Goal: Task Accomplishment & Management: Use online tool/utility

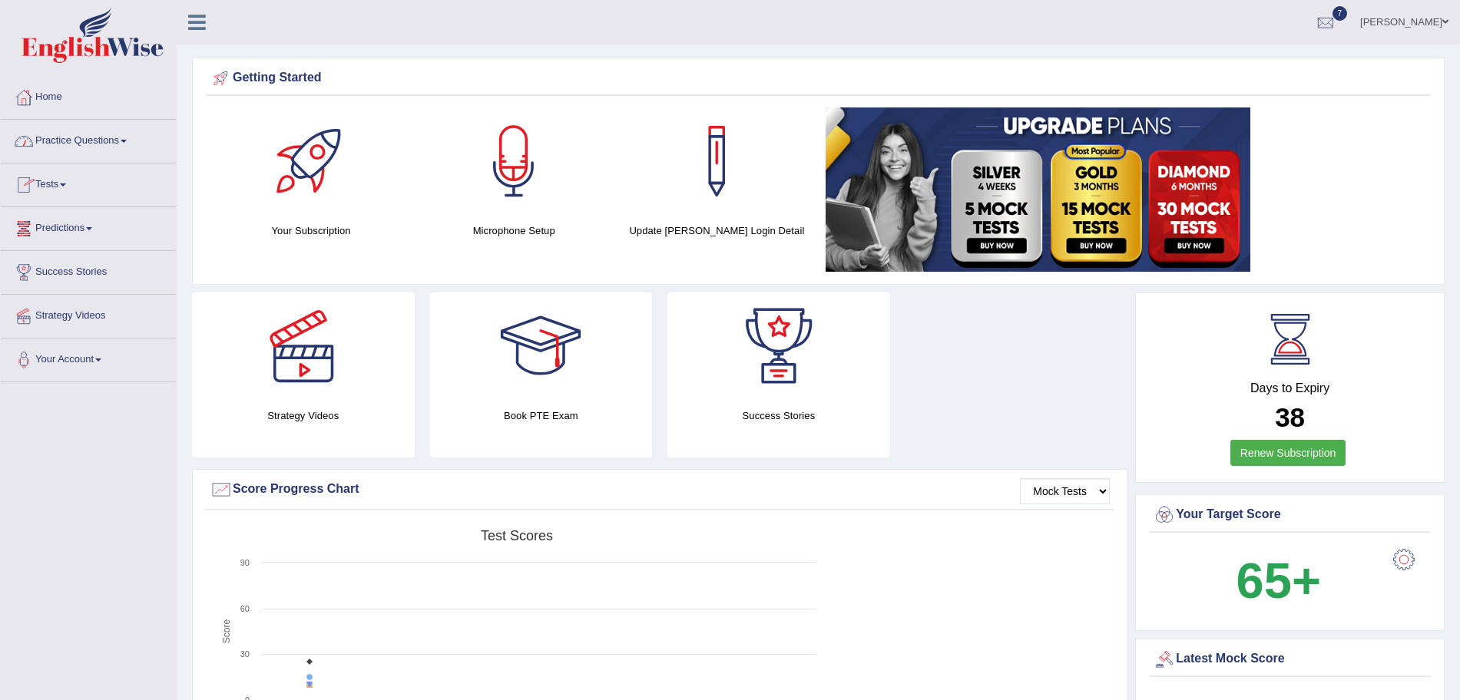
click at [51, 202] on li "Tests Take Practice Sectional Test Take Mock Test History" at bounding box center [88, 186] width 175 height 44
click at [76, 239] on link "Take Mock Test" at bounding box center [100, 248] width 144 height 28
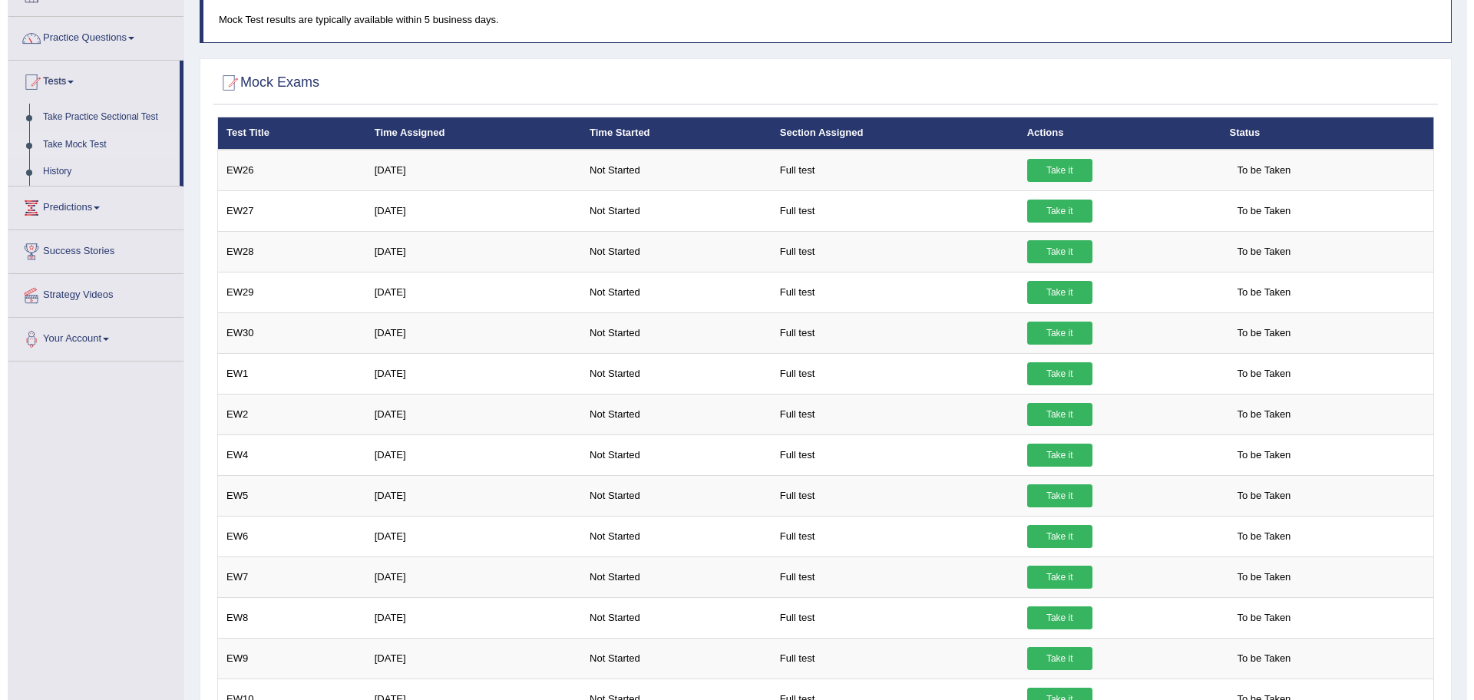
scroll to position [96, 0]
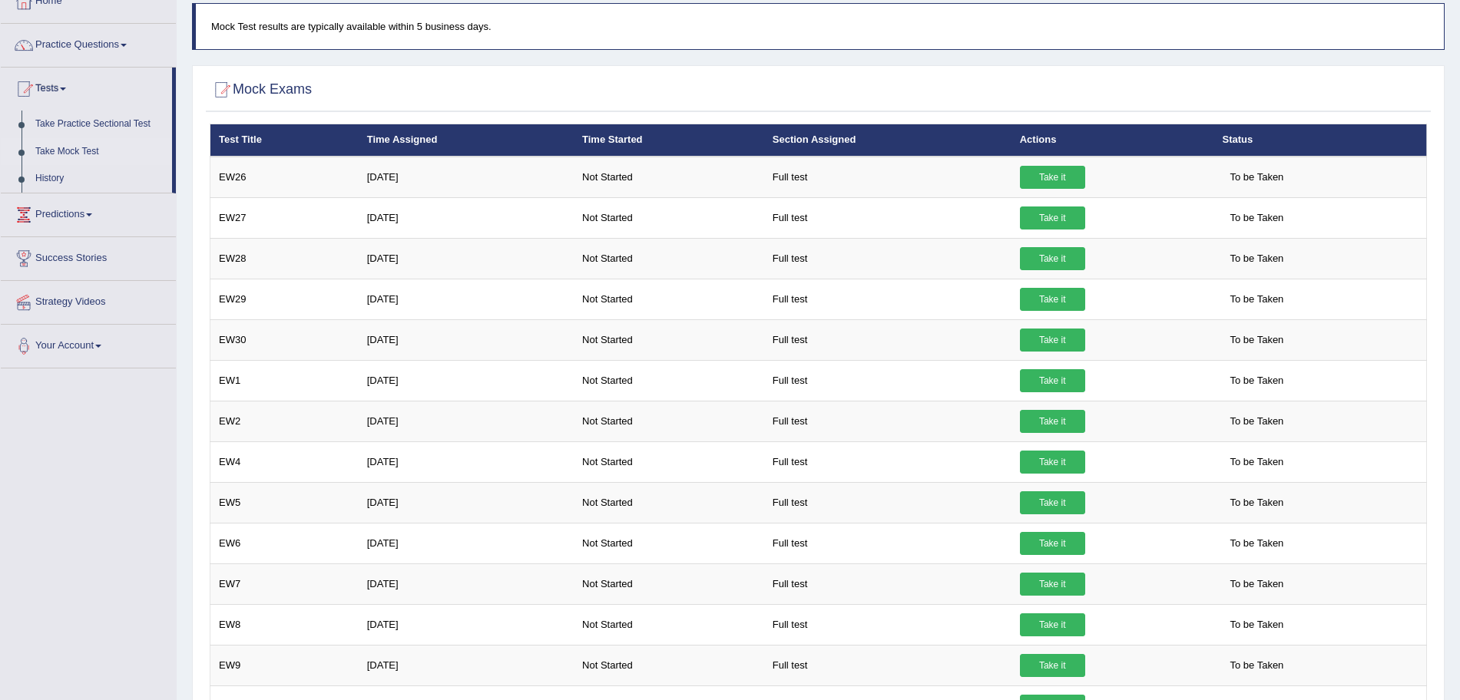
drag, startPoint x: 1472, startPoint y: 154, endPoint x: 1473, endPoint y: 222, distance: 67.6
click at [1459, 222] on html "Toggle navigation Home Practice Questions Speaking Practice Read Aloud Repeat S…" at bounding box center [730, 254] width 1460 height 700
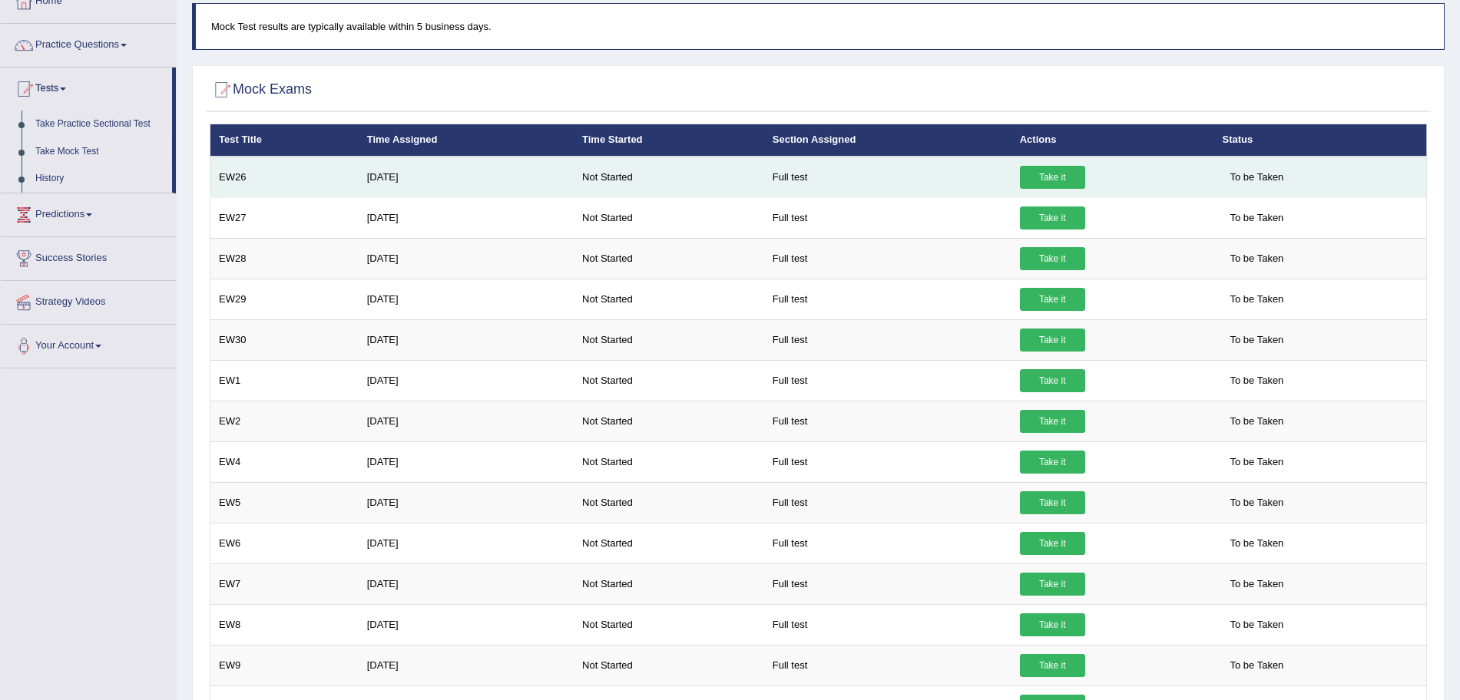
click at [1040, 184] on link "Take it" at bounding box center [1052, 177] width 65 height 23
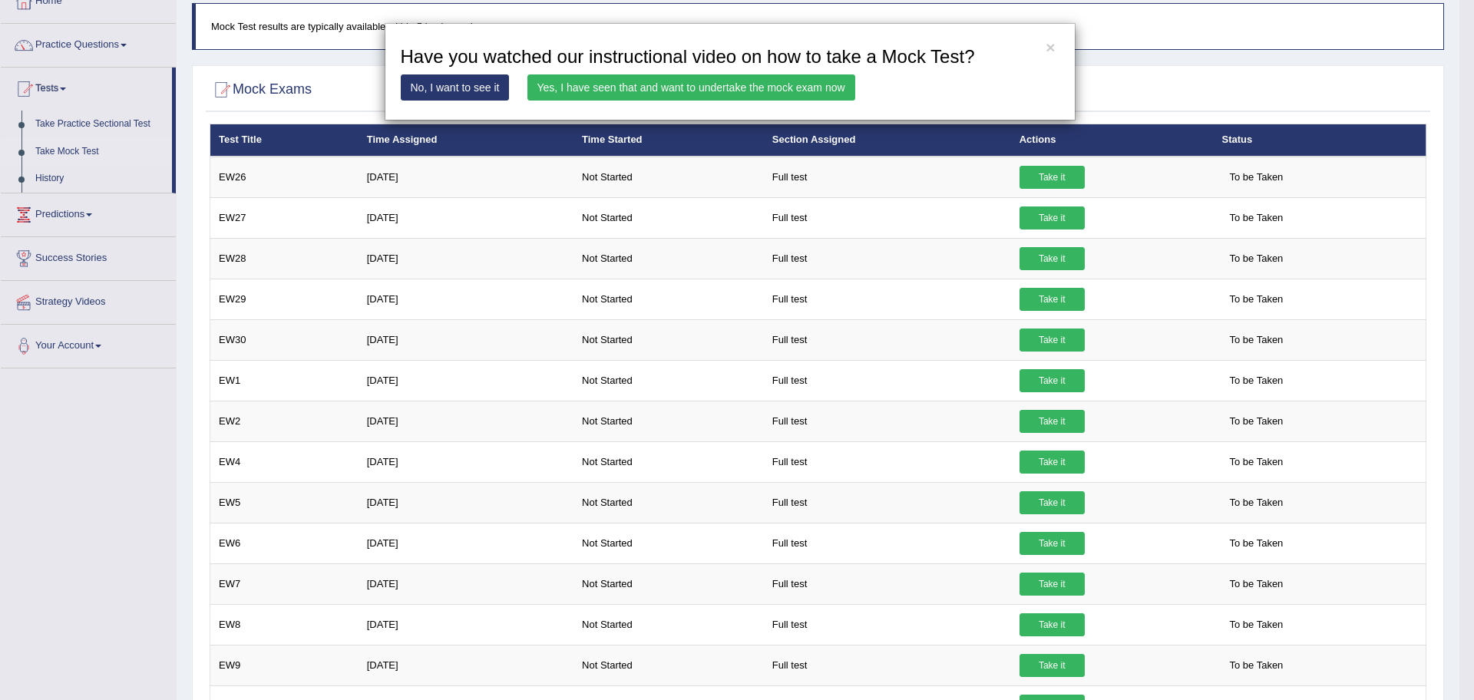
click at [1037, 384] on div "× Have you watched our instructional video on how to take a Mock Test? No, I wa…" at bounding box center [737, 350] width 1474 height 700
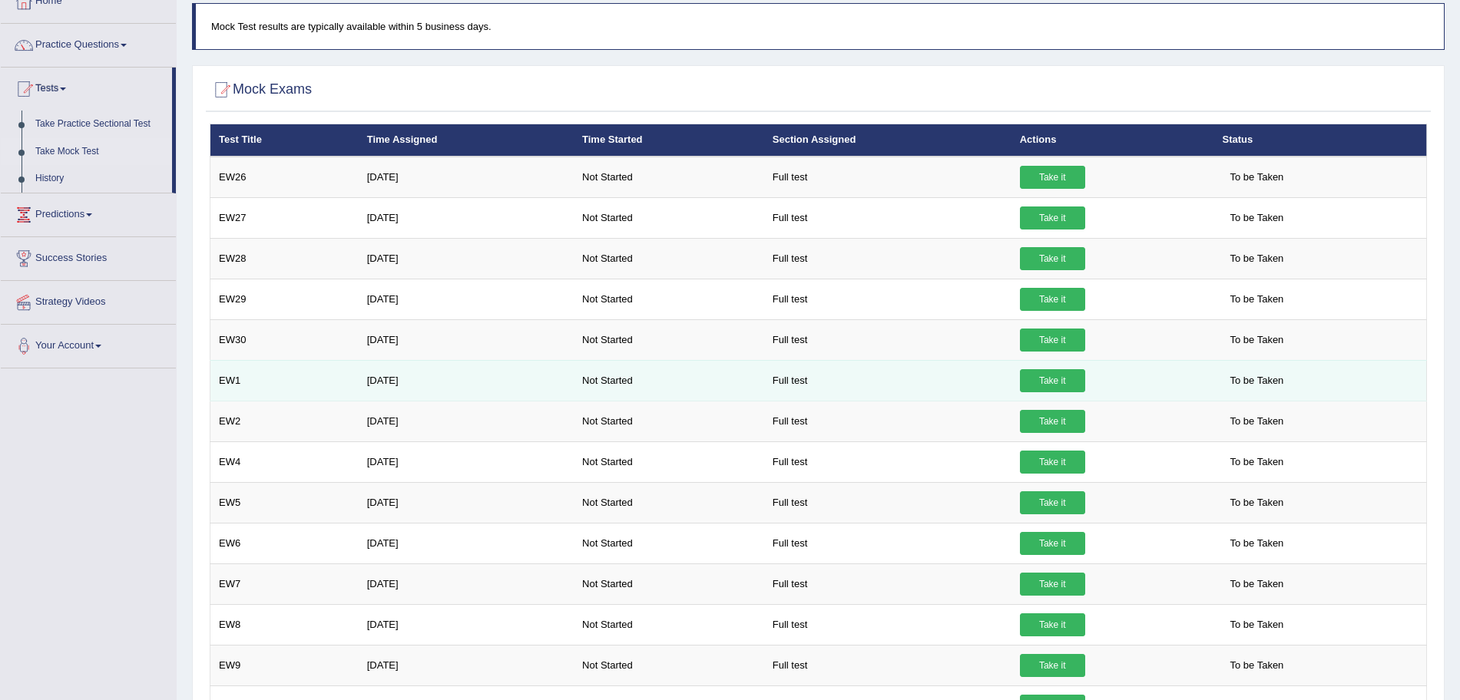
click at [1037, 383] on link "Take it" at bounding box center [1052, 380] width 65 height 23
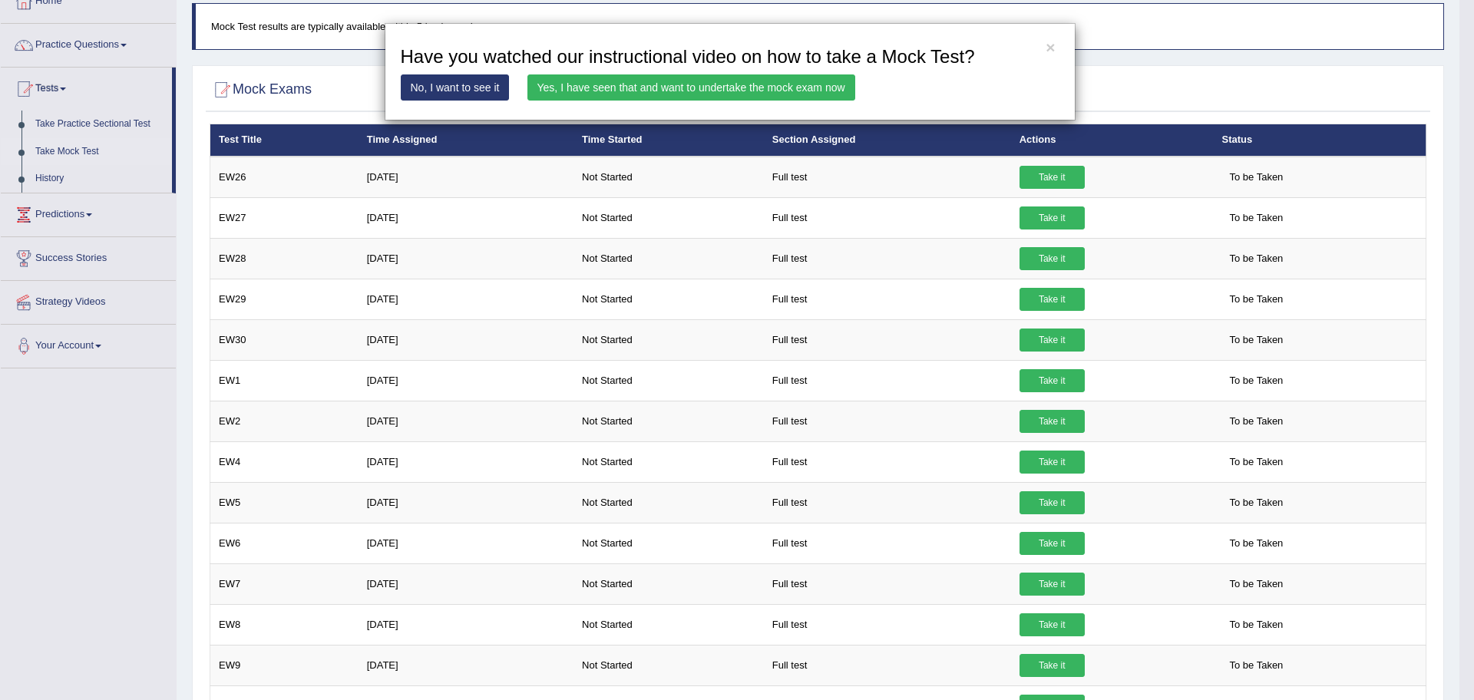
click at [660, 84] on link "Yes, I have seen that and want to undertake the mock exam now" at bounding box center [691, 87] width 328 height 26
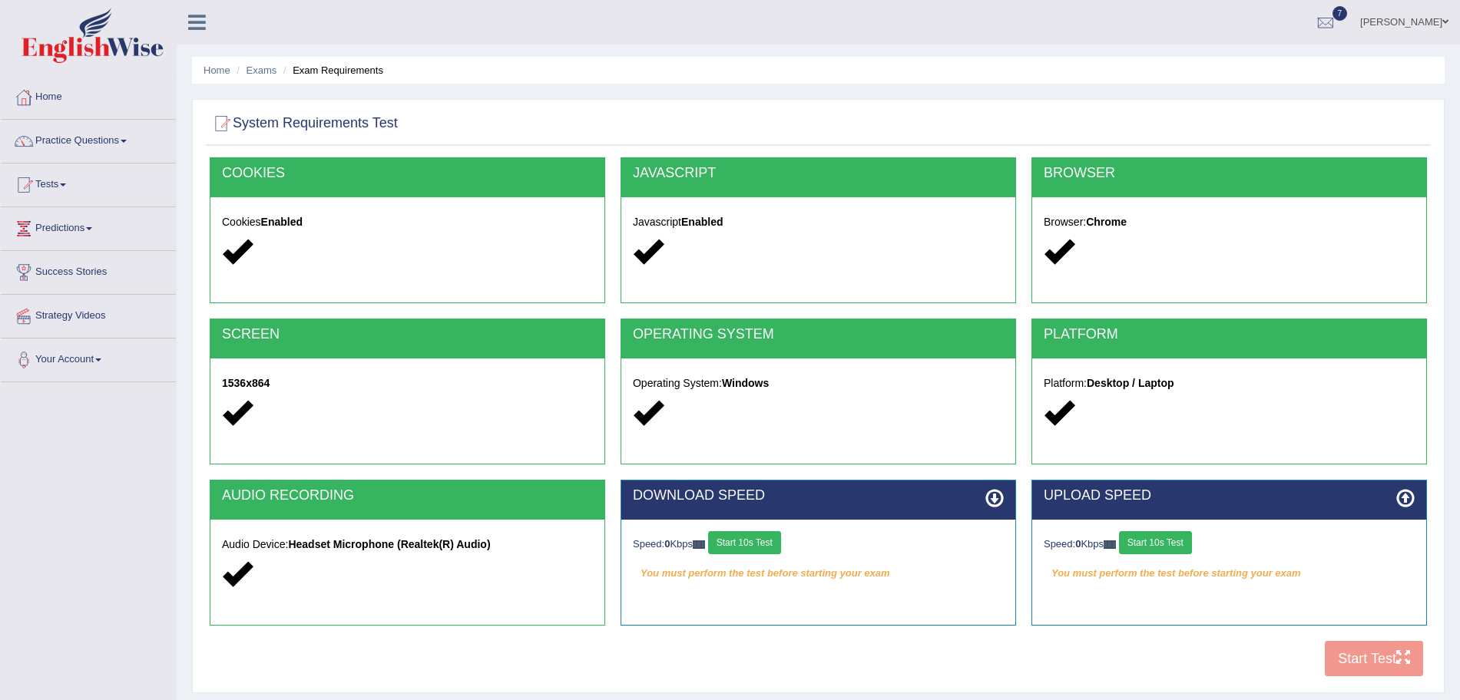
drag, startPoint x: 742, startPoint y: 537, endPoint x: 733, endPoint y: 542, distance: 11.0
click at [733, 542] on button "Start 10s Test" at bounding box center [744, 542] width 73 height 23
click at [1184, 534] on button "Start 10s Test" at bounding box center [1155, 542] width 73 height 23
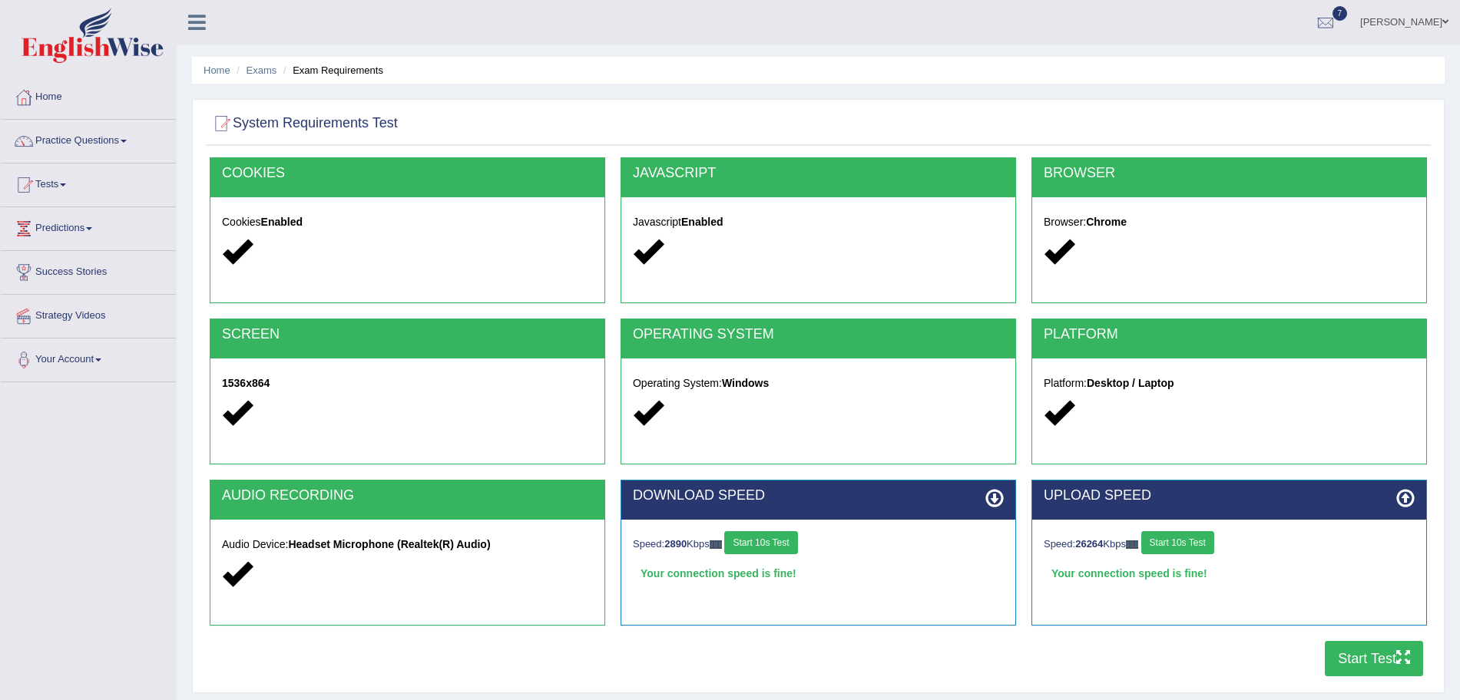
drag, startPoint x: 1377, startPoint y: 663, endPoint x: 1386, endPoint y: 666, distance: 9.0
drag, startPoint x: 1386, startPoint y: 666, endPoint x: 1401, endPoint y: 658, distance: 16.9
click at [1401, 658] on icon "button" at bounding box center [1403, 657] width 14 height 14
